Goal: Transaction & Acquisition: Purchase product/service

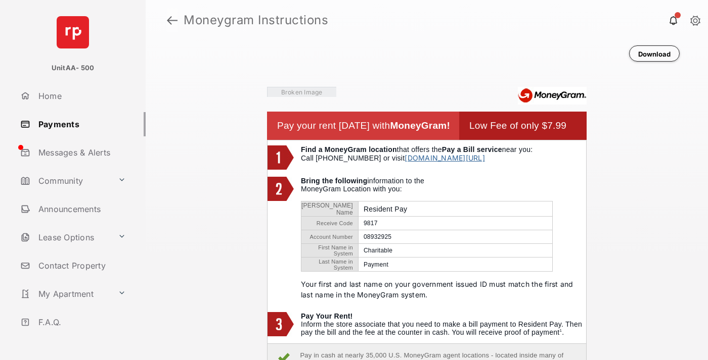
click at [172, 20] on link at bounding box center [172, 20] width 11 height 24
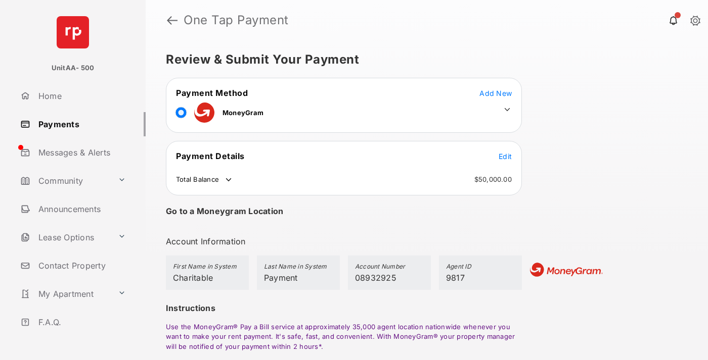
click at [505, 156] on span "Edit" at bounding box center [504, 156] width 13 height 9
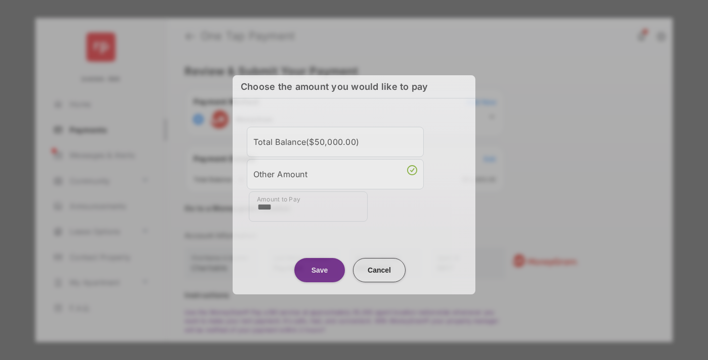
type input "****"
click at [319, 270] on button "Save" at bounding box center [319, 270] width 51 height 24
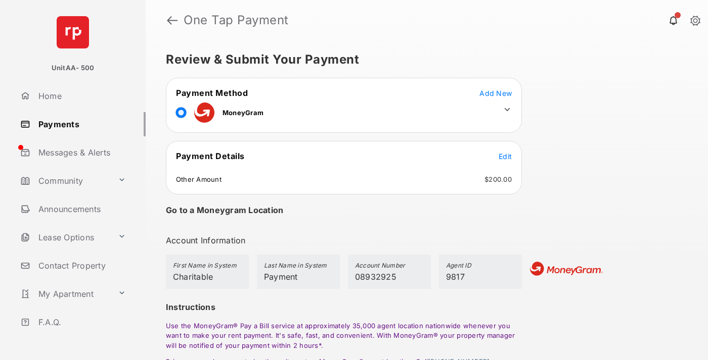
click at [507, 110] on icon at bounding box center [506, 109] width 9 height 9
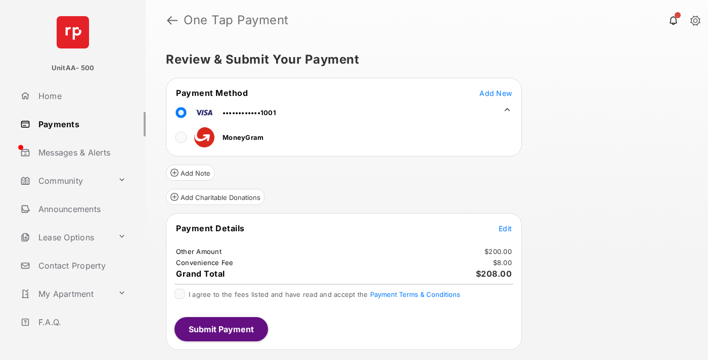
click at [215, 197] on button "Add Charitable Donations" at bounding box center [215, 197] width 99 height 16
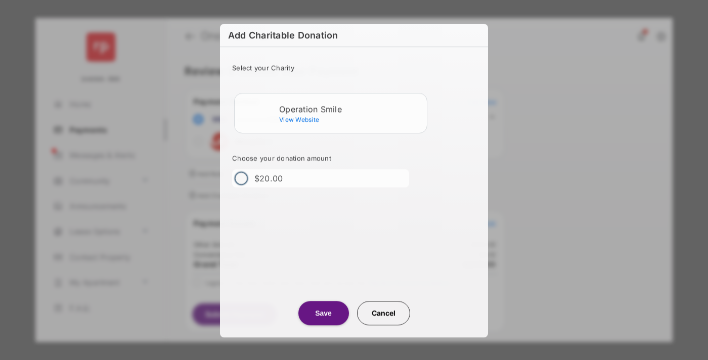
click at [351, 108] on div "Operation Smile" at bounding box center [351, 109] width 144 height 9
click at [323, 313] on button "Save" at bounding box center [323, 313] width 51 height 24
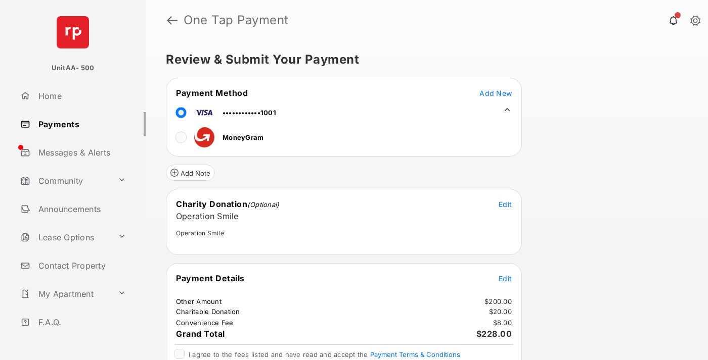
click at [505, 279] on span "Edit" at bounding box center [504, 278] width 13 height 9
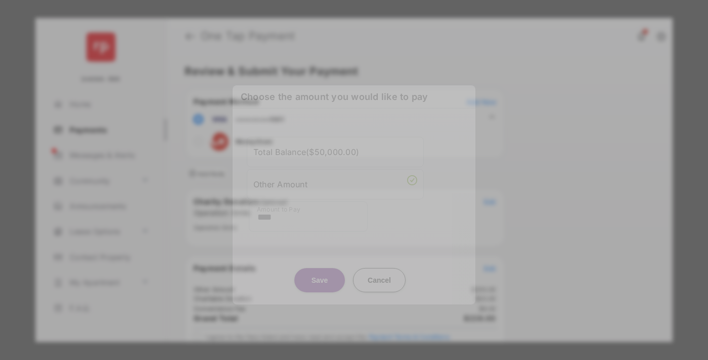
click at [319, 280] on button "Save" at bounding box center [319, 280] width 51 height 24
